Goal: Navigation & Orientation: Find specific page/section

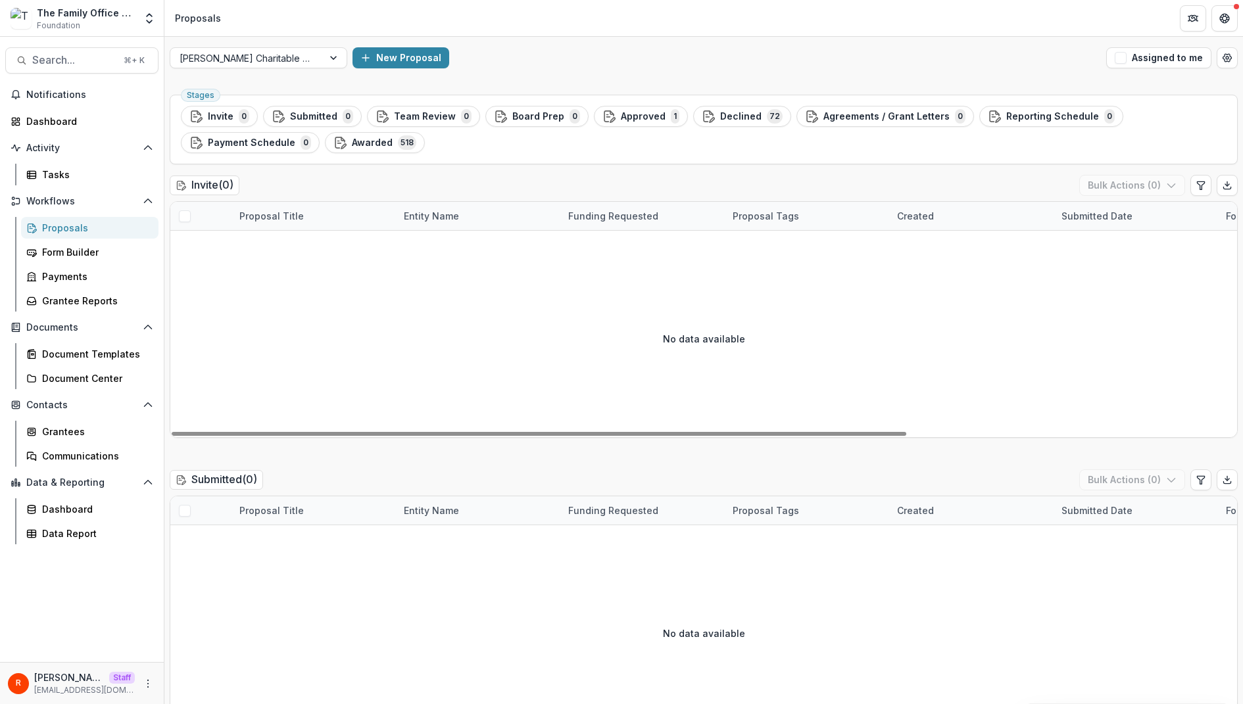
click at [140, 687] on div "R Raj Staff raj@trytemelio.com" at bounding box center [82, 684] width 148 height 26
click at [147, 683] on icon "More" at bounding box center [148, 684] width 11 height 11
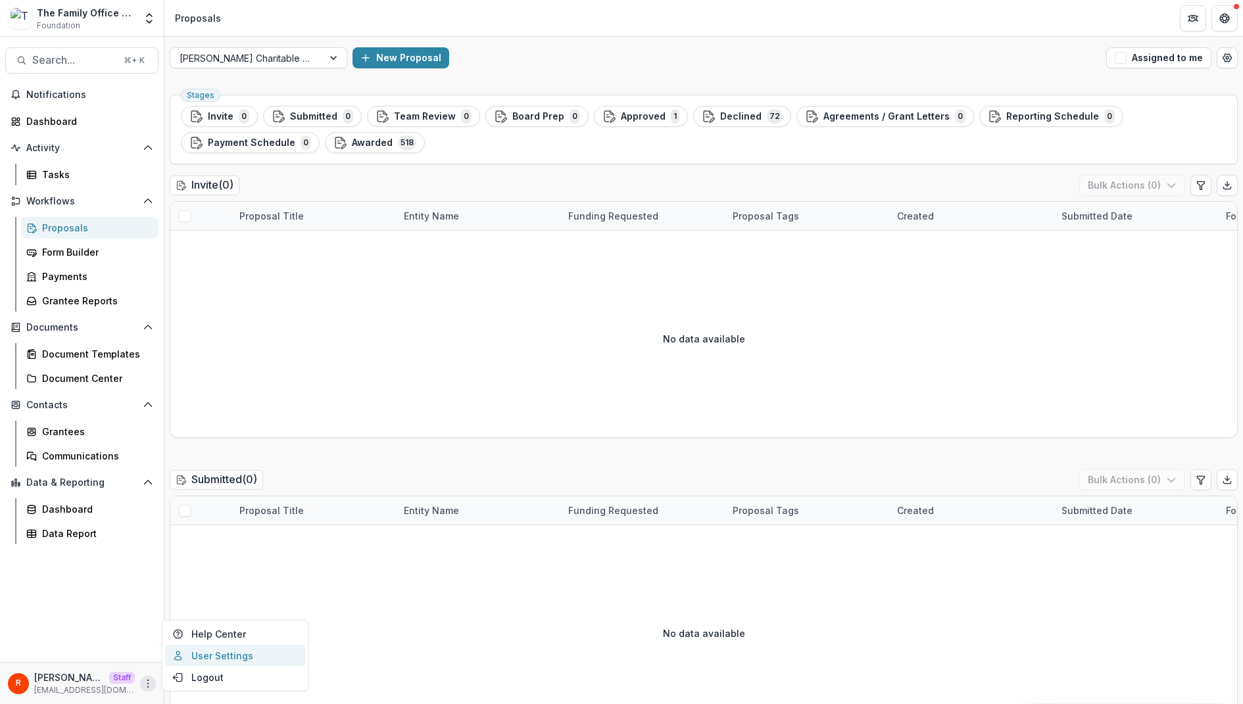
click at [228, 648] on link "User Settings" at bounding box center [235, 656] width 141 height 22
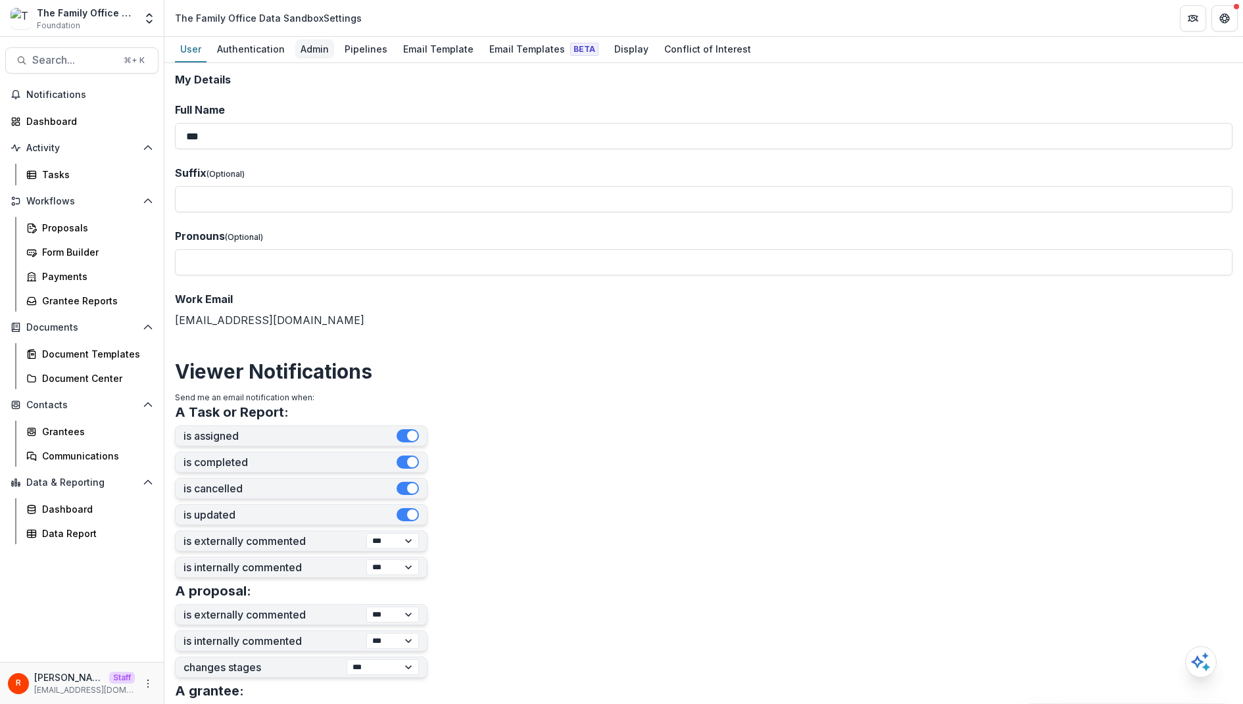
click at [326, 53] on div "Admin" at bounding box center [314, 48] width 39 height 19
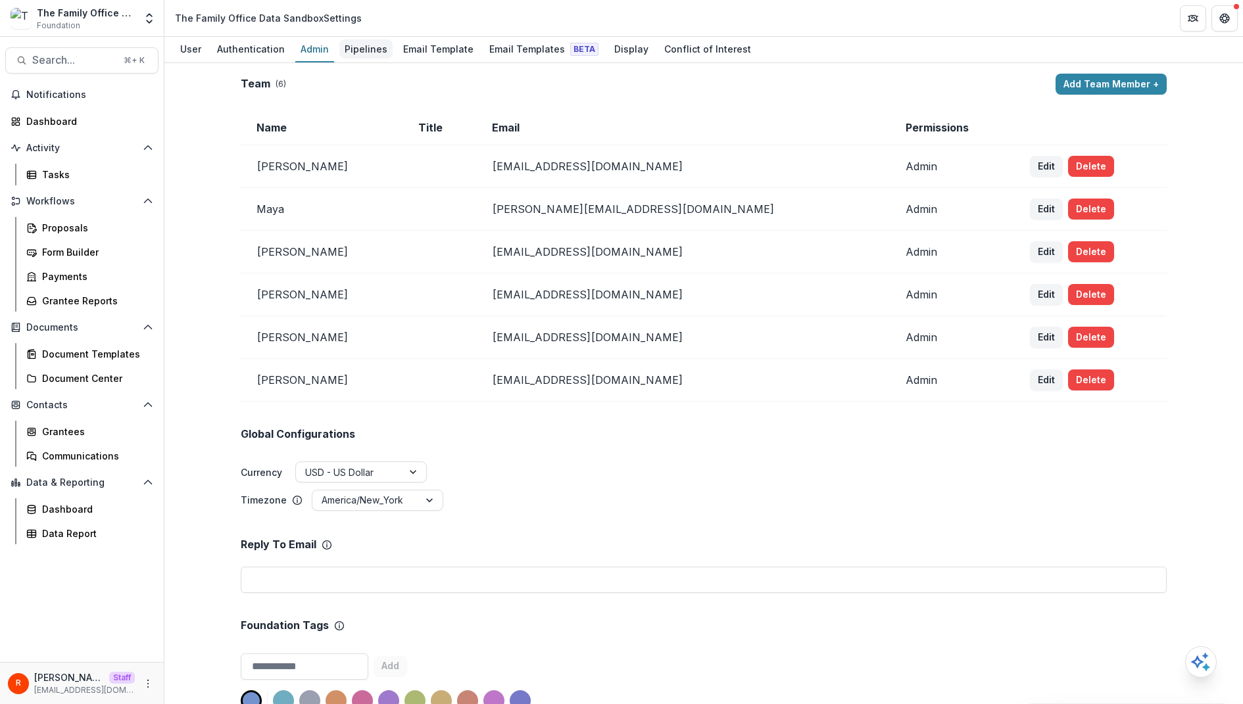
click at [374, 49] on div "Pipelines" at bounding box center [365, 48] width 53 height 19
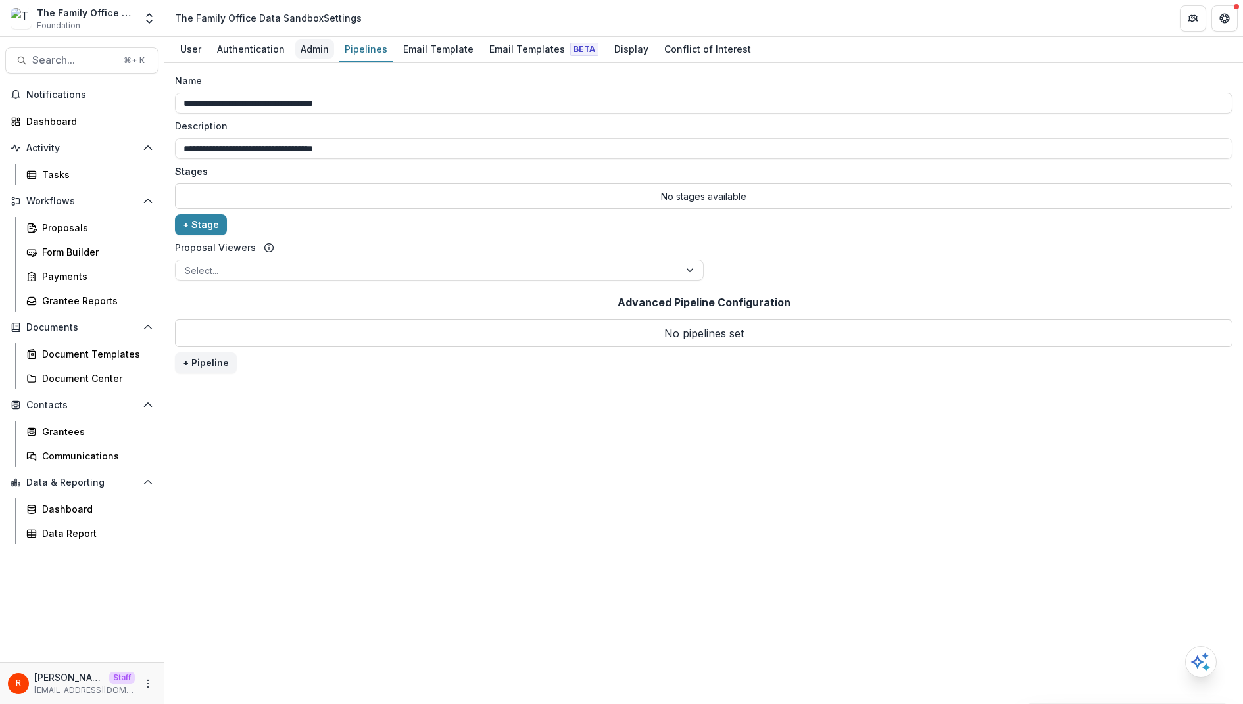
click at [316, 51] on div "Admin" at bounding box center [314, 48] width 39 height 19
click at [390, 228] on div "**********" at bounding box center [704, 180] width 1058 height 212
click at [180, 20] on div "The Family Office Data Sandbox Settings" at bounding box center [268, 18] width 187 height 14
drag, startPoint x: 180, startPoint y: 20, endPoint x: 269, endPoint y: 18, distance: 88.8
click at [269, 18] on div "The Family Office Data Sandbox Settings" at bounding box center [268, 18] width 187 height 14
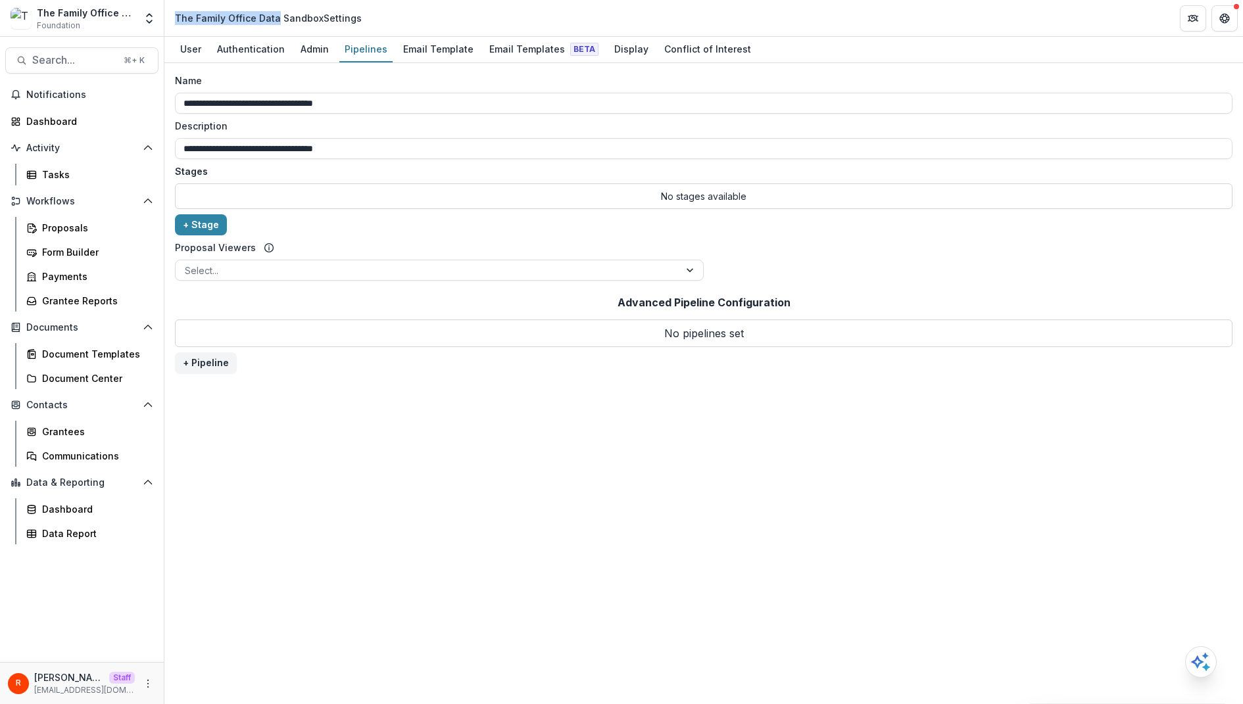
click at [269, 18] on div "The Family Office Data Sandbox Settings" at bounding box center [268, 18] width 187 height 14
drag, startPoint x: 269, startPoint y: 18, endPoint x: 200, endPoint y: 17, distance: 69.1
click at [200, 17] on div "The Family Office Data Sandbox Settings" at bounding box center [268, 18] width 187 height 14
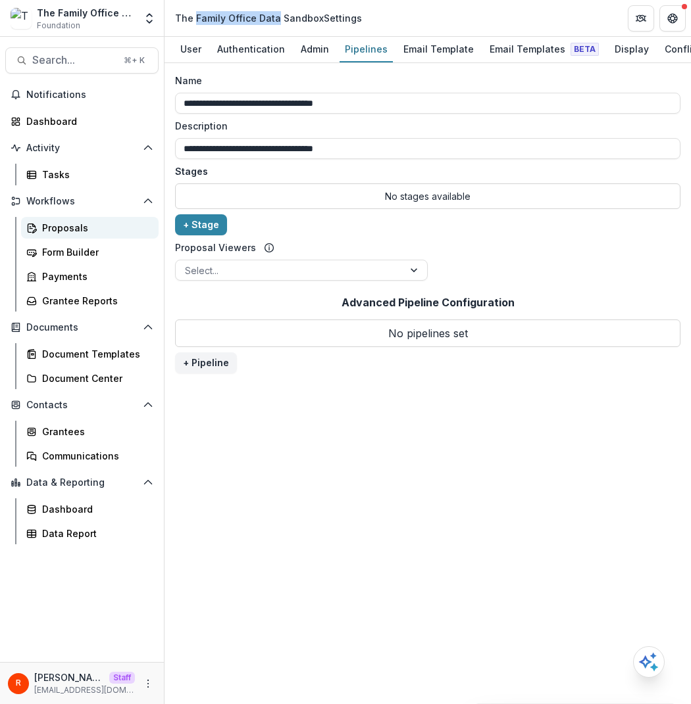
click at [75, 223] on div "Proposals" at bounding box center [95, 228] width 106 height 14
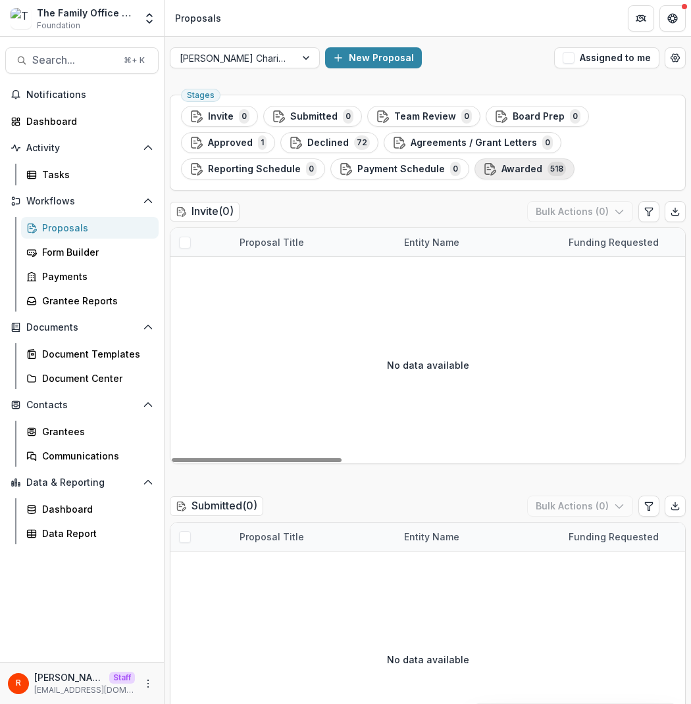
click at [521, 172] on span "Awarded" at bounding box center [521, 169] width 41 height 11
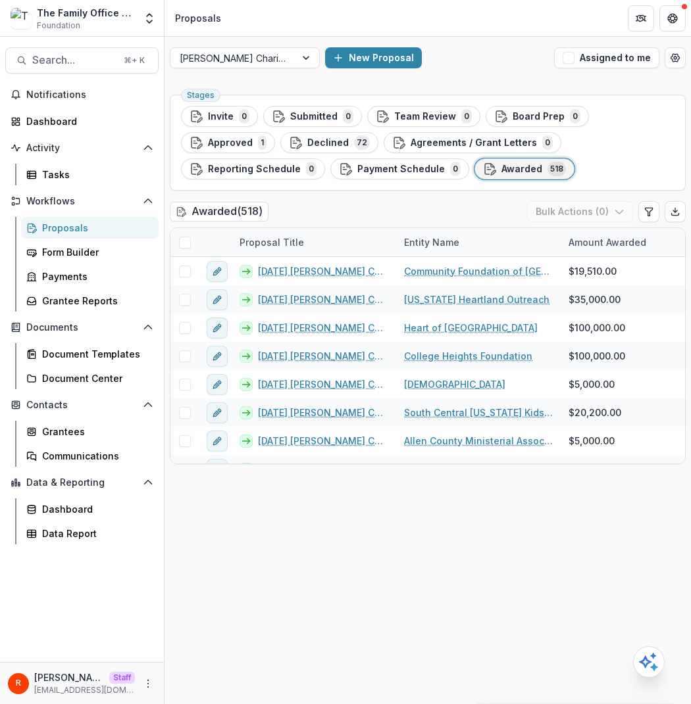
click at [636, 143] on ul "Stages Invite 0 Submitted 0 Team Review 0 Board Prep 0 Approved 1 Declined 72 A…" at bounding box center [427, 143] width 493 height 74
click at [146, 682] on icon "More" at bounding box center [148, 684] width 11 height 11
click at [224, 663] on link "User Settings" at bounding box center [235, 656] width 141 height 22
click at [645, 119] on ul "Stages Invite 0 Submitted 0 Team Review 0 Board Prep 0 Approved 1 Declined 72 A…" at bounding box center [427, 143] width 493 height 74
click at [145, 681] on icon "More" at bounding box center [148, 684] width 11 height 11
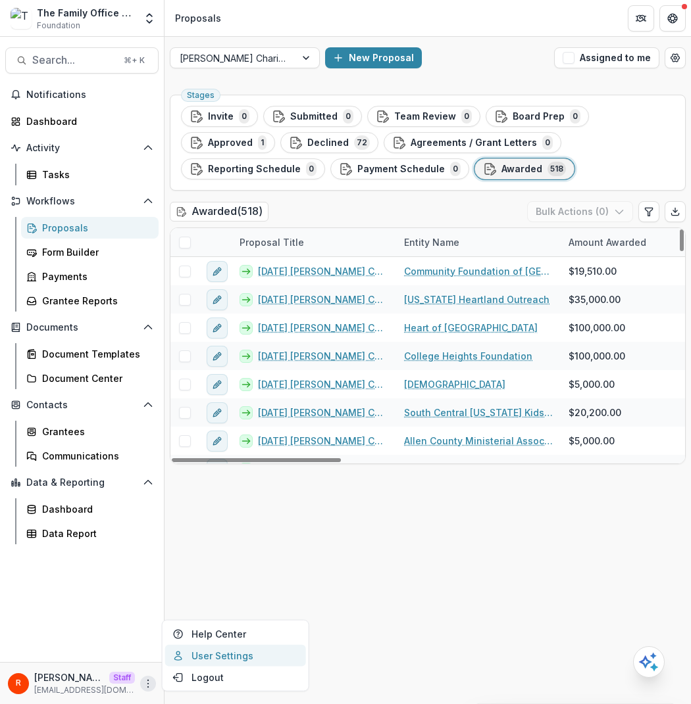
click at [271, 655] on link "User Settings" at bounding box center [235, 656] width 141 height 22
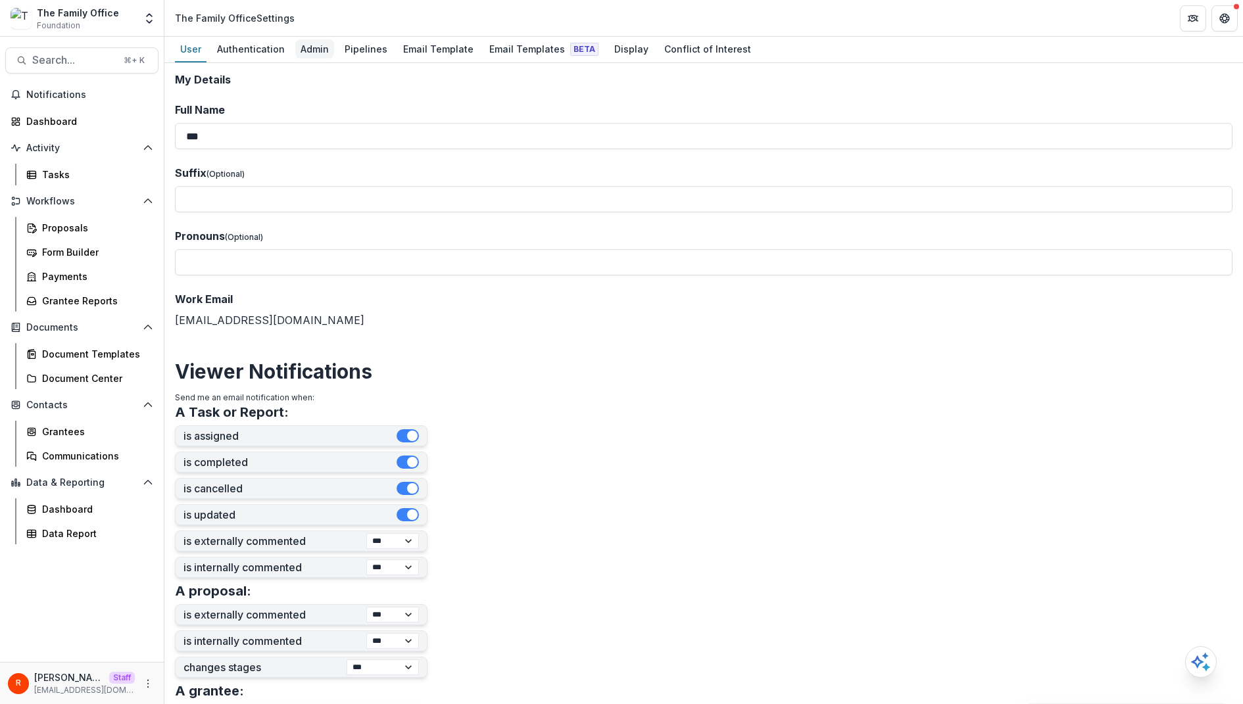
click at [315, 52] on div "Admin" at bounding box center [314, 48] width 39 height 19
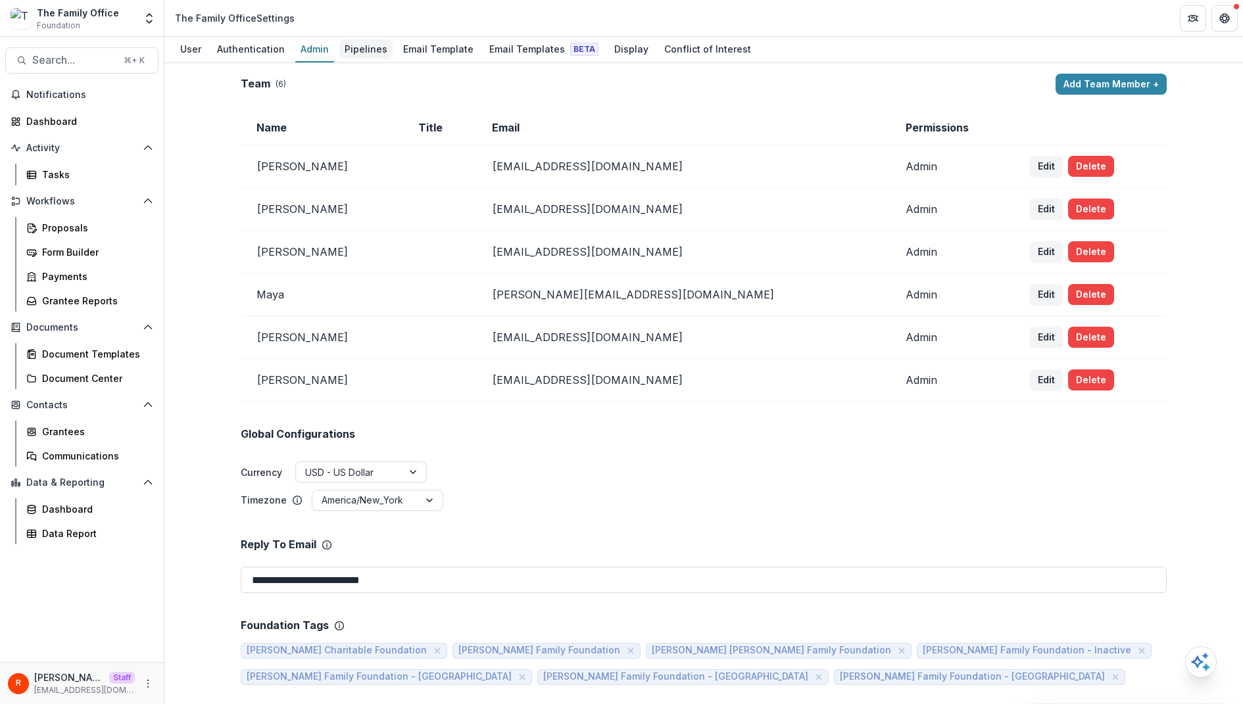
click at [356, 51] on div "Pipelines" at bounding box center [365, 48] width 53 height 19
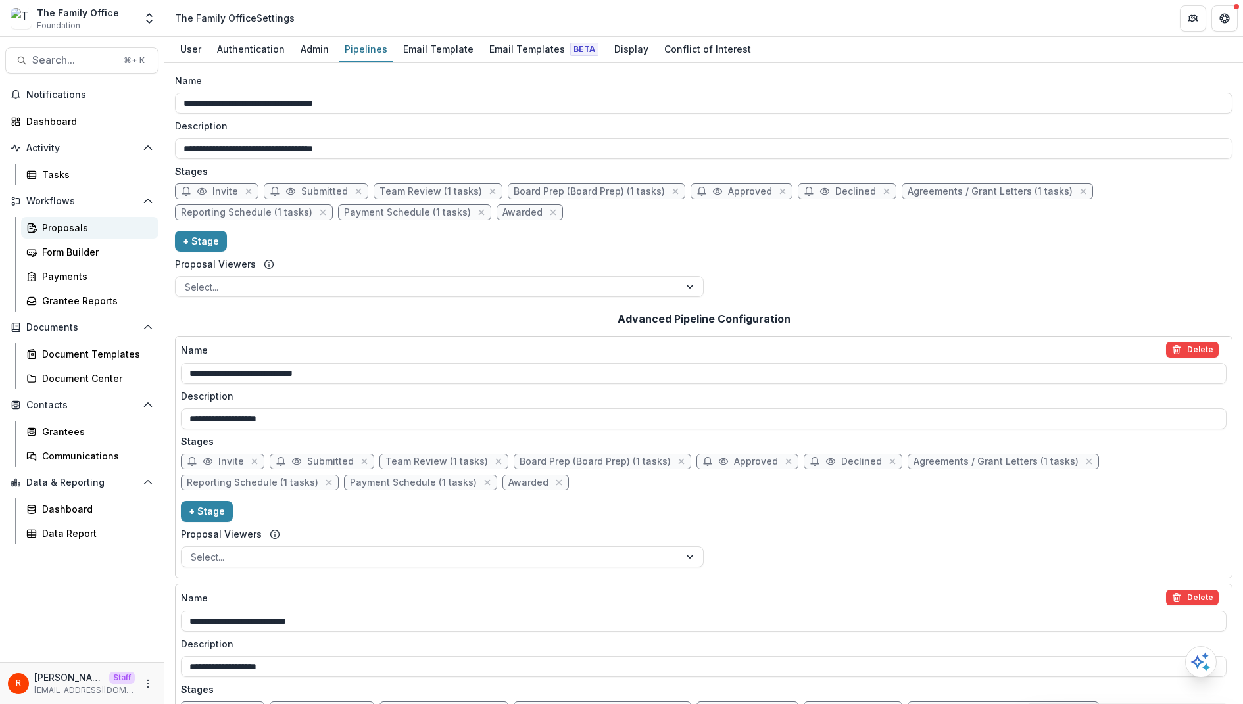
click at [80, 228] on div "Proposals" at bounding box center [95, 228] width 106 height 14
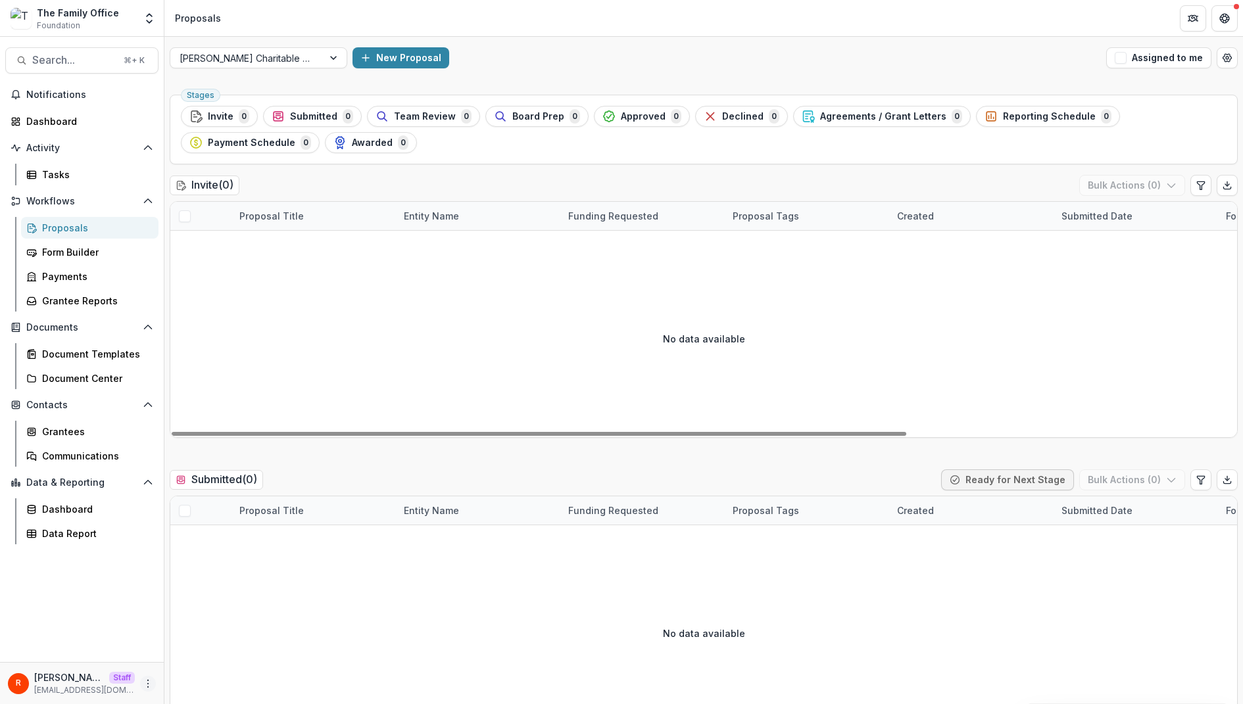
click at [143, 685] on icon "More" at bounding box center [148, 684] width 11 height 11
click at [210, 664] on link "User Settings" at bounding box center [235, 656] width 141 height 22
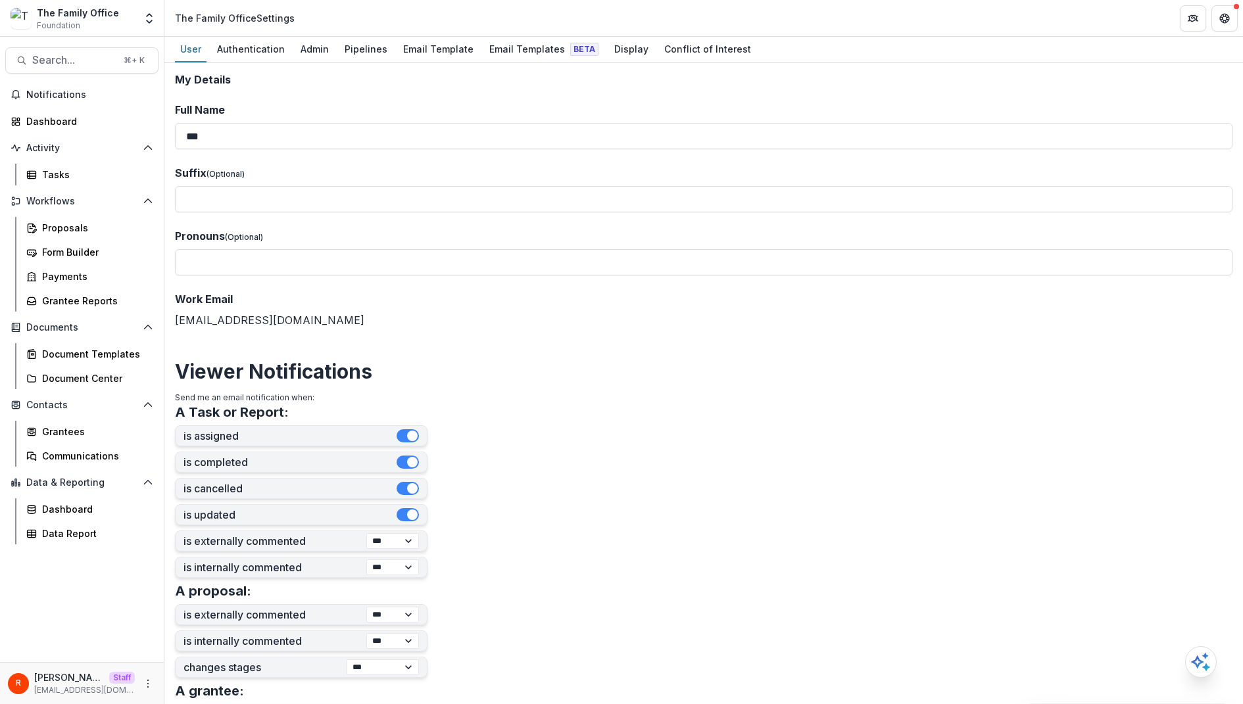
click at [508, 97] on form "**********" at bounding box center [704, 532] width 1058 height 917
click at [332, 21] on header "The Family Office Settings" at bounding box center [703, 18] width 1079 height 36
copy header "The Family Office Settings"
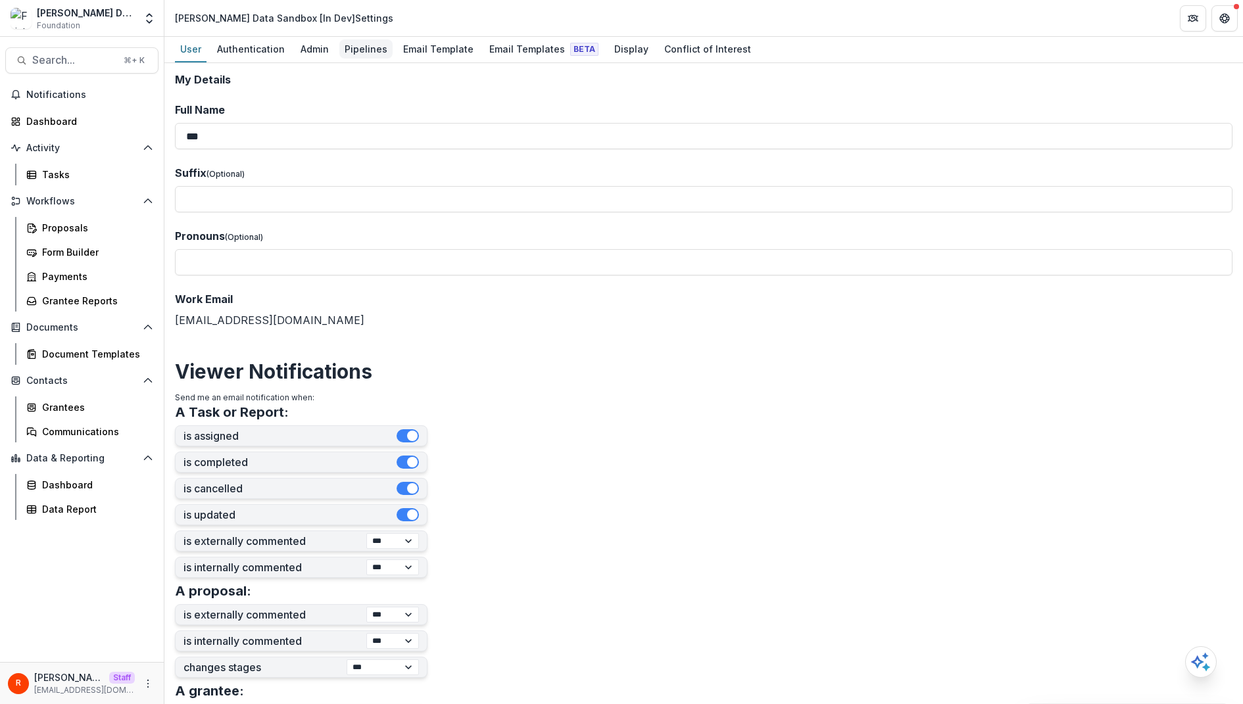
click at [374, 50] on div "Pipelines" at bounding box center [365, 48] width 53 height 19
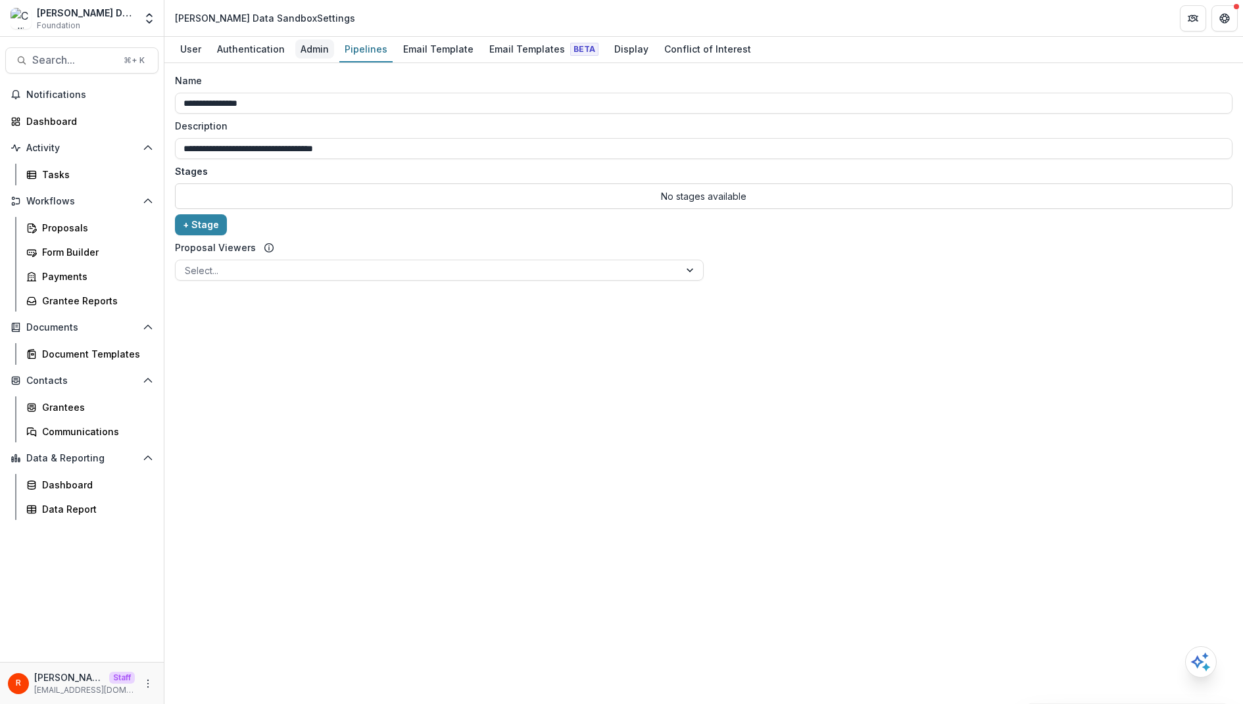
click at [308, 54] on div "Admin" at bounding box center [314, 48] width 39 height 19
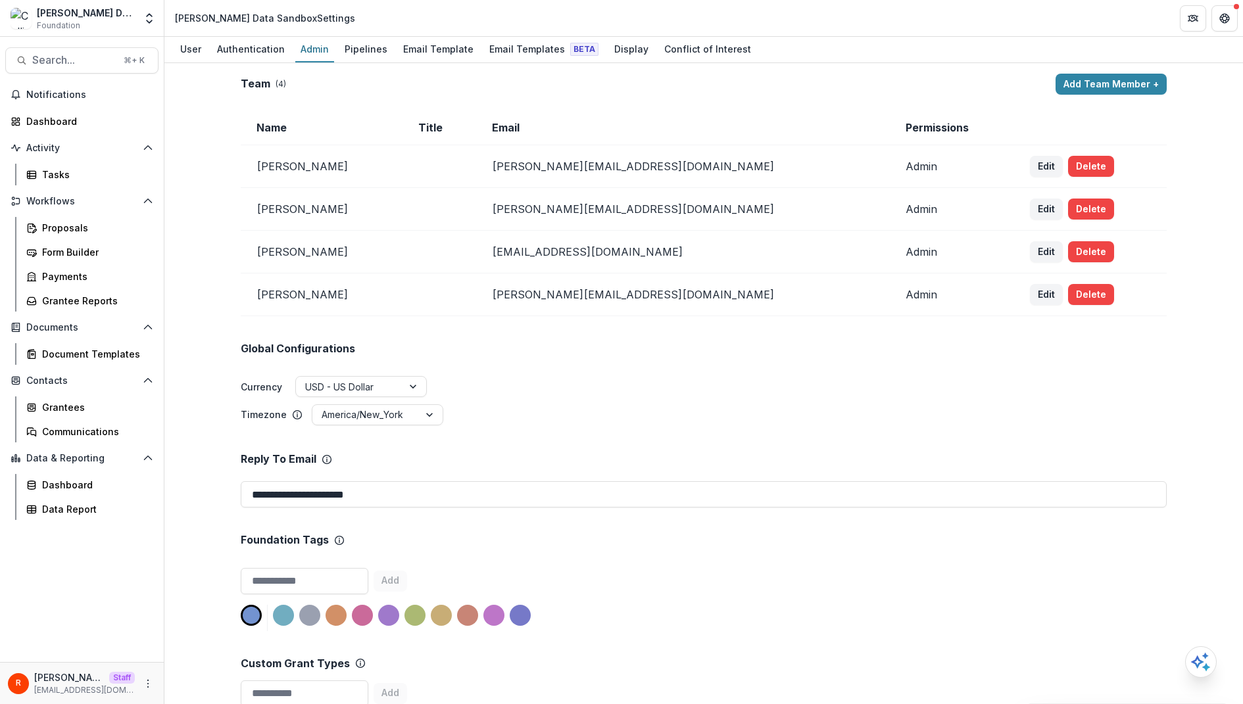
click at [253, 17] on div "Collins Data Sandbox Settings" at bounding box center [265, 18] width 180 height 14
drag, startPoint x: 253, startPoint y: 17, endPoint x: 191, endPoint y: 17, distance: 61.8
click at [191, 17] on div "Collins Data Sandbox Settings" at bounding box center [265, 18] width 180 height 14
copy div "Collins Data Sandbox"
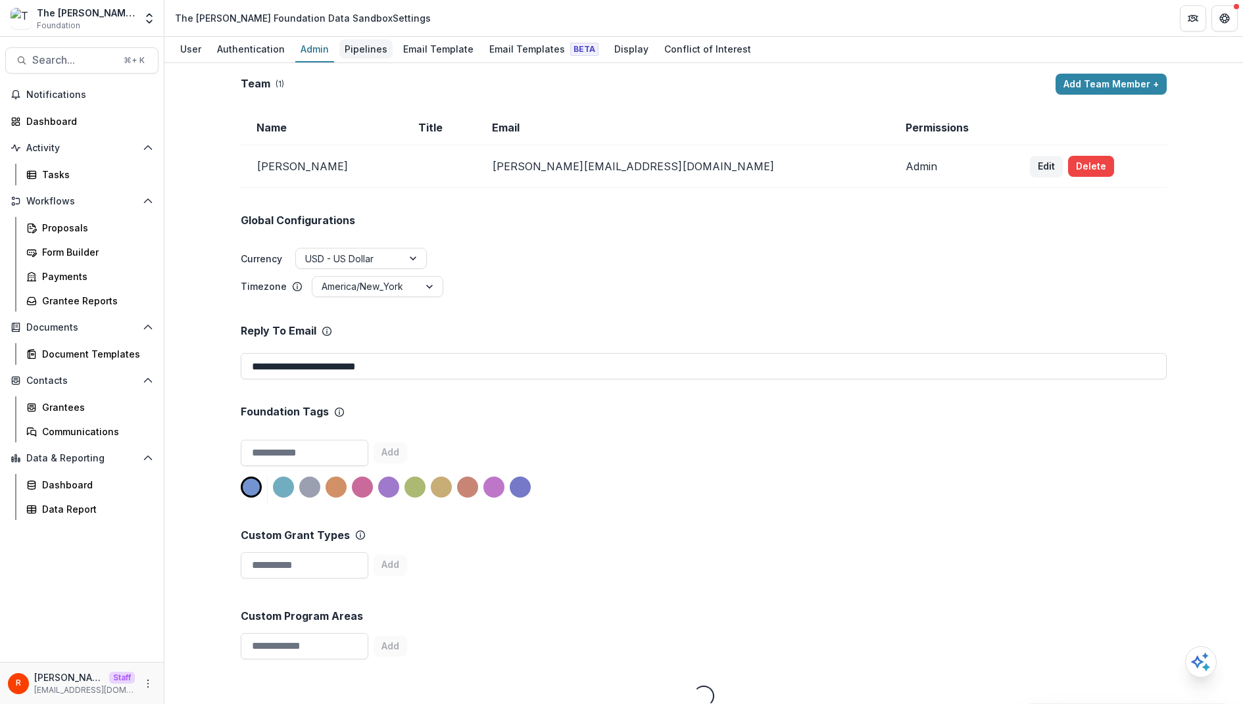
click at [361, 53] on div "Pipelines" at bounding box center [365, 48] width 53 height 19
